Goal: Transaction & Acquisition: Purchase product/service

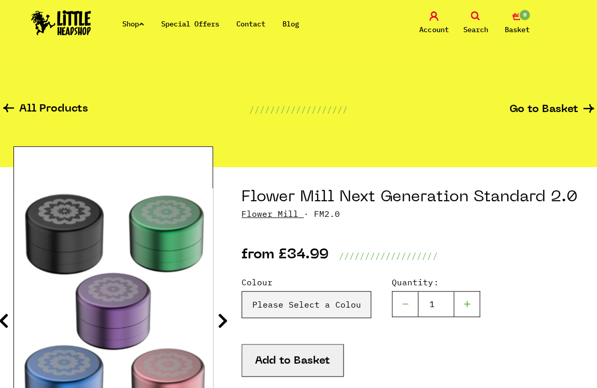
click at [274, 213] on link "Flower Mill" at bounding box center [270, 213] width 57 height 10
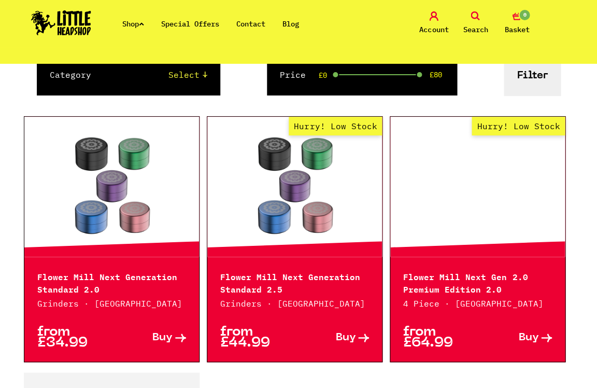
scroll to position [152, 0]
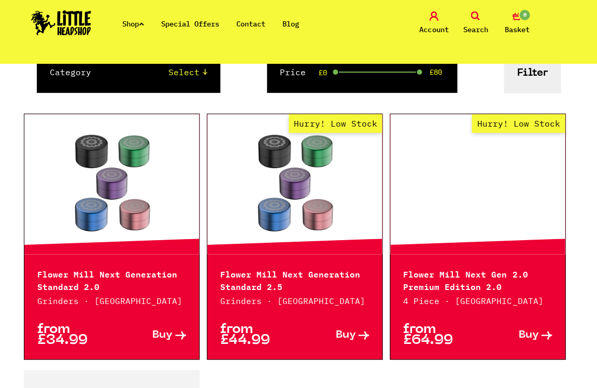
click at [469, 205] on link "Hurry! Low Stock" at bounding box center [477, 184] width 175 height 104
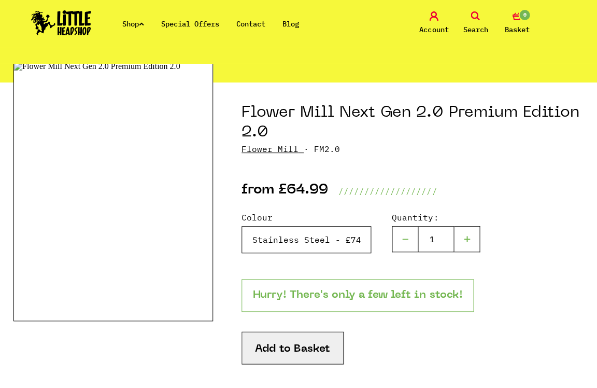
scroll to position [86, 0]
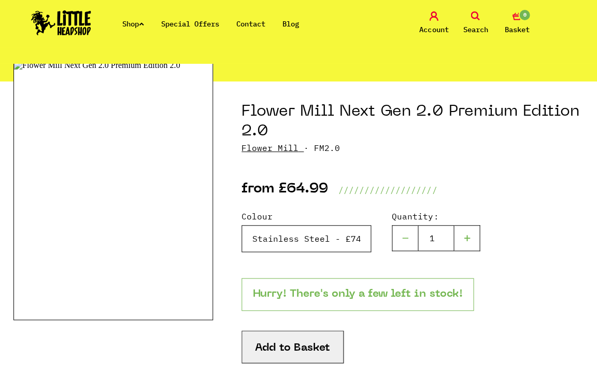
select select "2000"
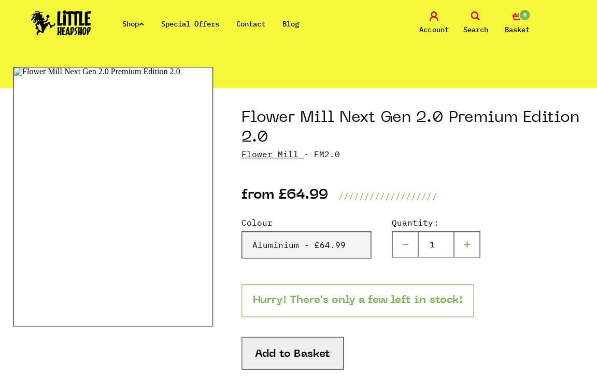
scroll to position [85, 0]
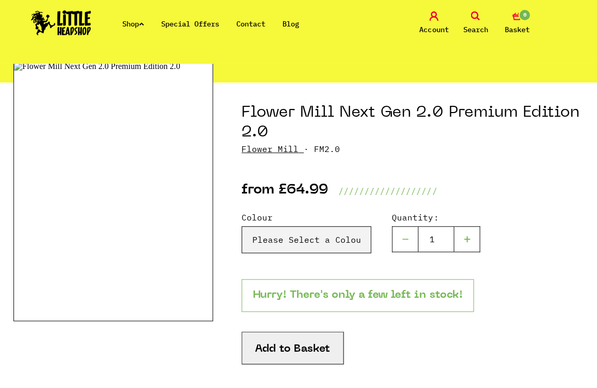
scroll to position [87, 0]
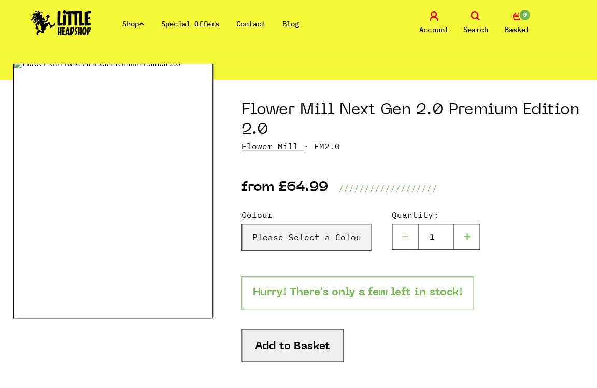
click at [473, 17] on icon at bounding box center [475, 15] width 9 height 9
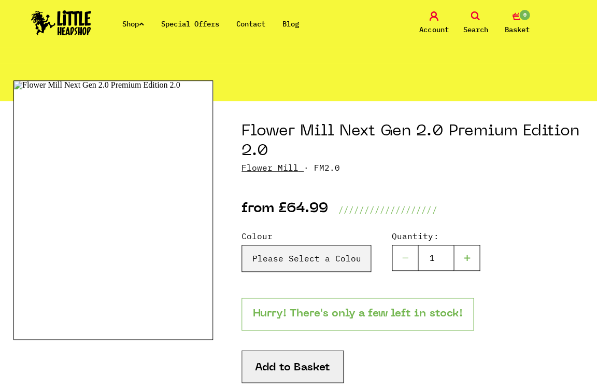
click at [475, 13] on icon at bounding box center [475, 15] width 9 height 9
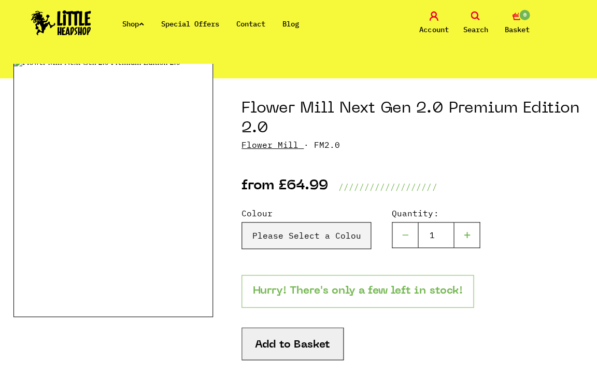
click at [475, 13] on icon at bounding box center [475, 15] width 9 height 9
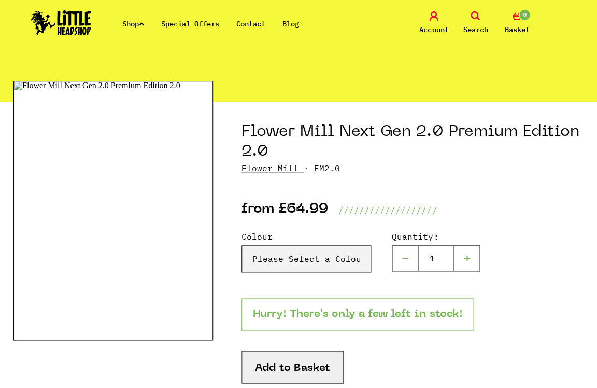
scroll to position [399, 0]
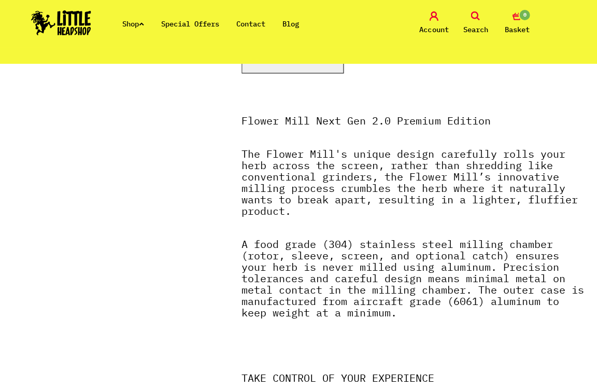
click at [143, 23] on link "Shop" at bounding box center [133, 23] width 22 height 9
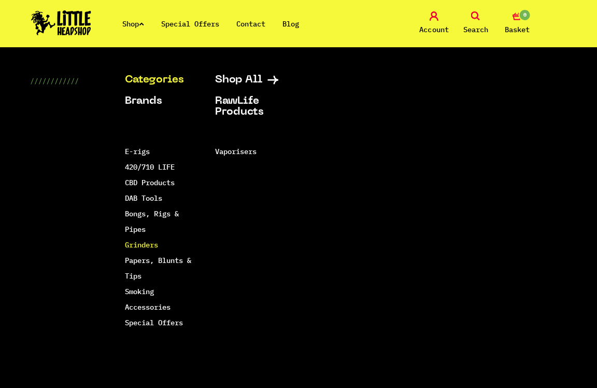
click at [136, 241] on link "Grinders" at bounding box center [141, 244] width 33 height 9
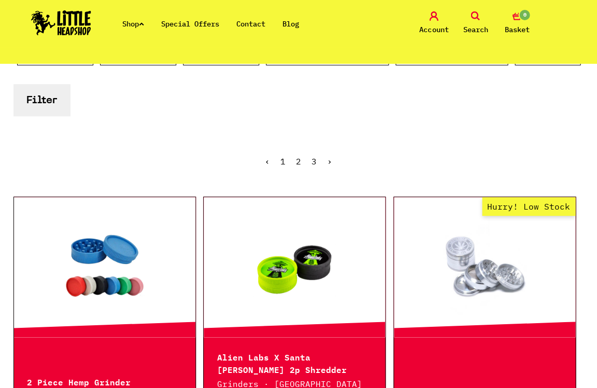
scroll to position [210, 0]
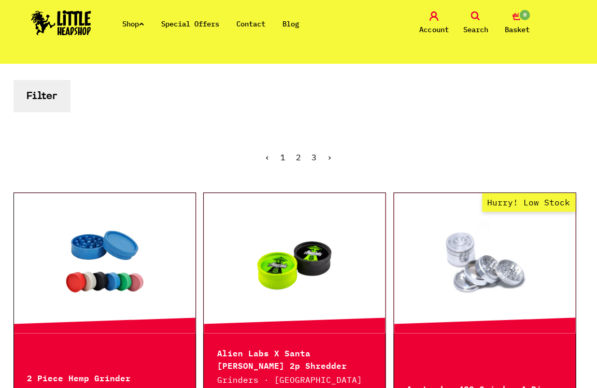
click at [47, 106] on button "Filter" at bounding box center [41, 96] width 56 height 32
click at [42, 95] on button "Filter" at bounding box center [41, 96] width 56 height 32
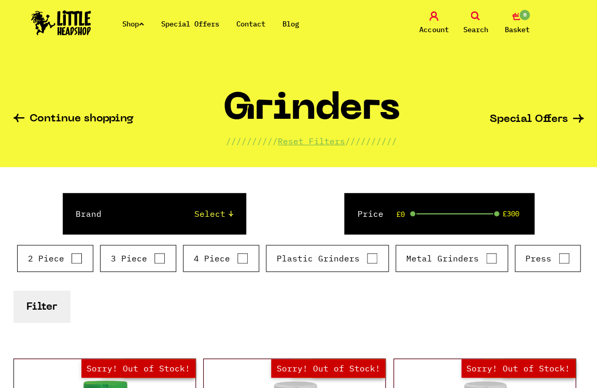
select select "91"
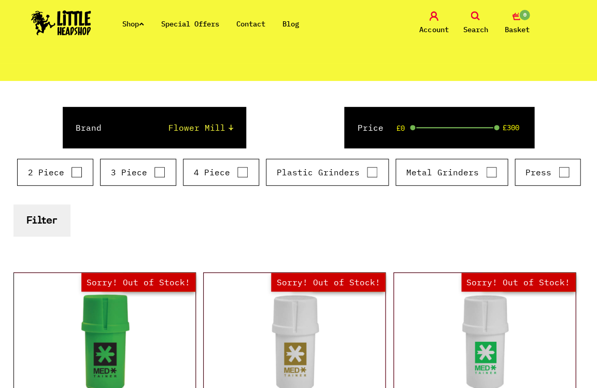
scroll to position [90, 0]
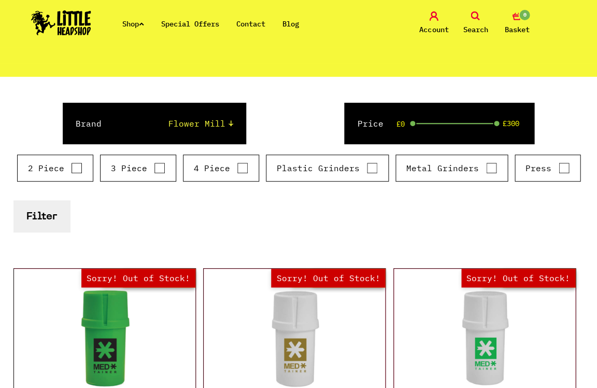
click at [258, 123] on div "Brand Select Raw Elements HeadChef MedTainer Buddies Chongz Space Case Santa Cr…" at bounding box center [298, 123] width 570 height 41
click at [44, 215] on button "Filter" at bounding box center [41, 216] width 56 height 32
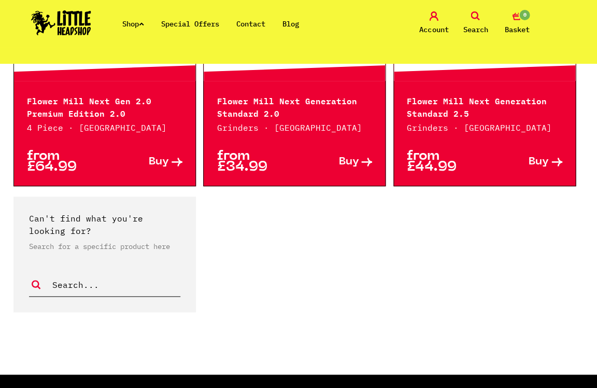
scroll to position [420, 0]
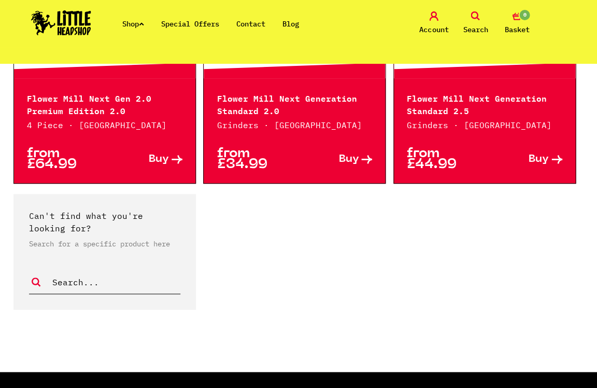
click at [75, 100] on p "Flower Mill Next Gen 2.0 Premium Edition 2.0" at bounding box center [104, 103] width 155 height 25
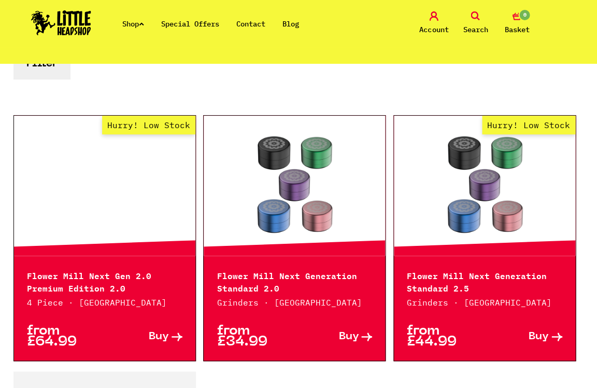
scroll to position [238, 0]
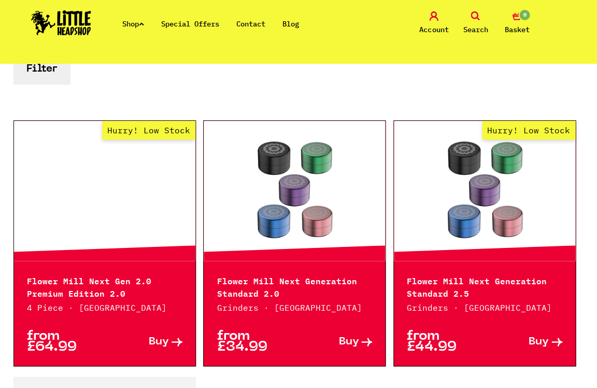
drag, startPoint x: 86, startPoint y: 114, endPoint x: 86, endPoint y: 131, distance: 17.6
click at [86, 114] on div at bounding box center [298, 115] width 591 height 10
click at [86, 162] on link "Hurry! Low Stock" at bounding box center [104, 191] width 181 height 104
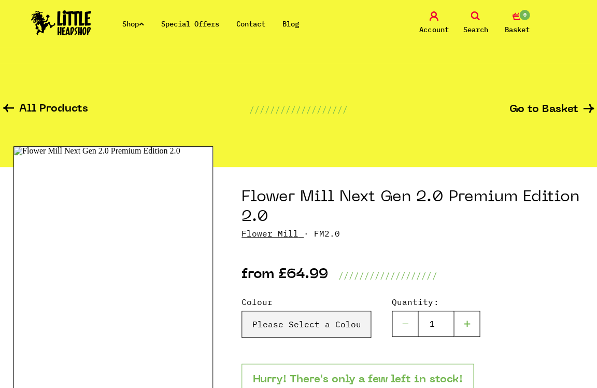
click at [270, 233] on link "Flower Mill" at bounding box center [270, 233] width 57 height 10
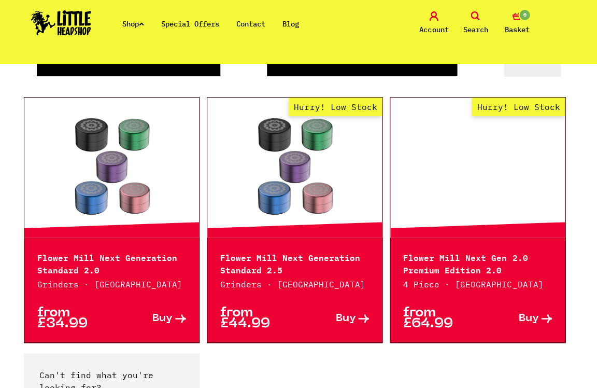
scroll to position [164, 0]
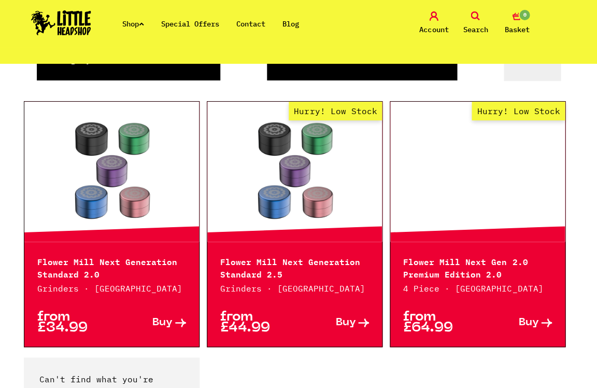
click at [478, 170] on link "Hurry! Low Stock" at bounding box center [477, 172] width 175 height 104
click at [290, 194] on link "Hurry! Low Stock" at bounding box center [294, 172] width 175 height 104
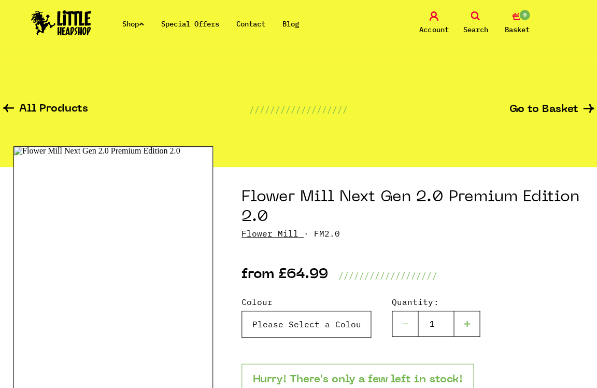
select select "2000"
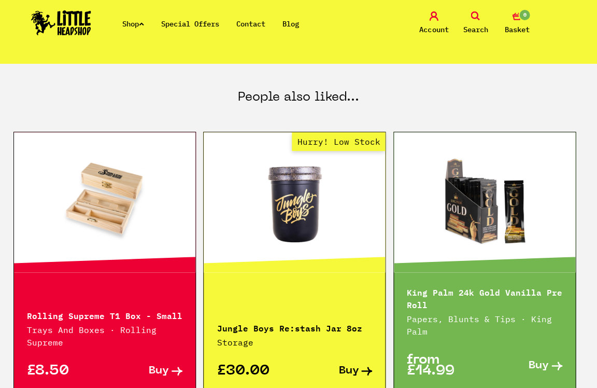
scroll to position [1109, 0]
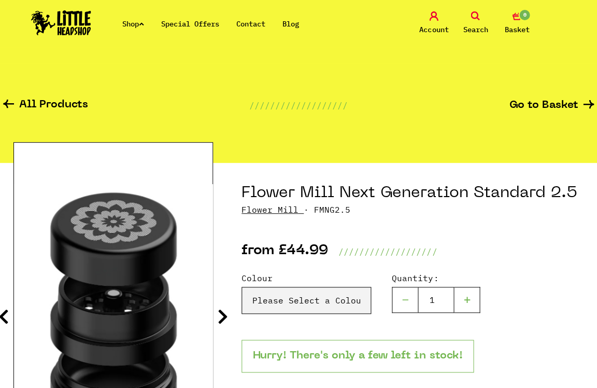
scroll to position [7, 0]
